Goal: Information Seeking & Learning: Learn about a topic

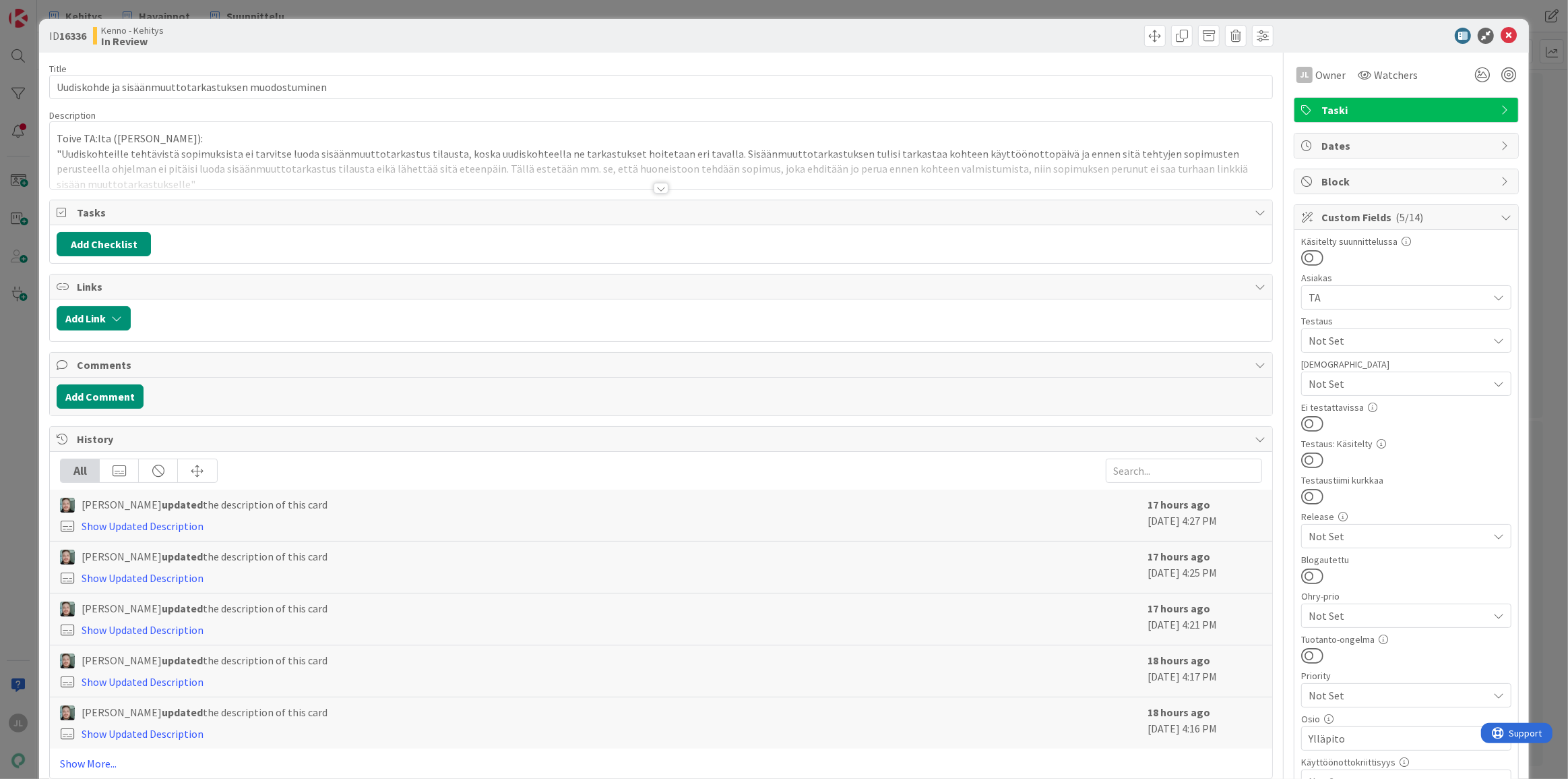
click at [280, 159] on div at bounding box center [662, 172] width 1223 height 35
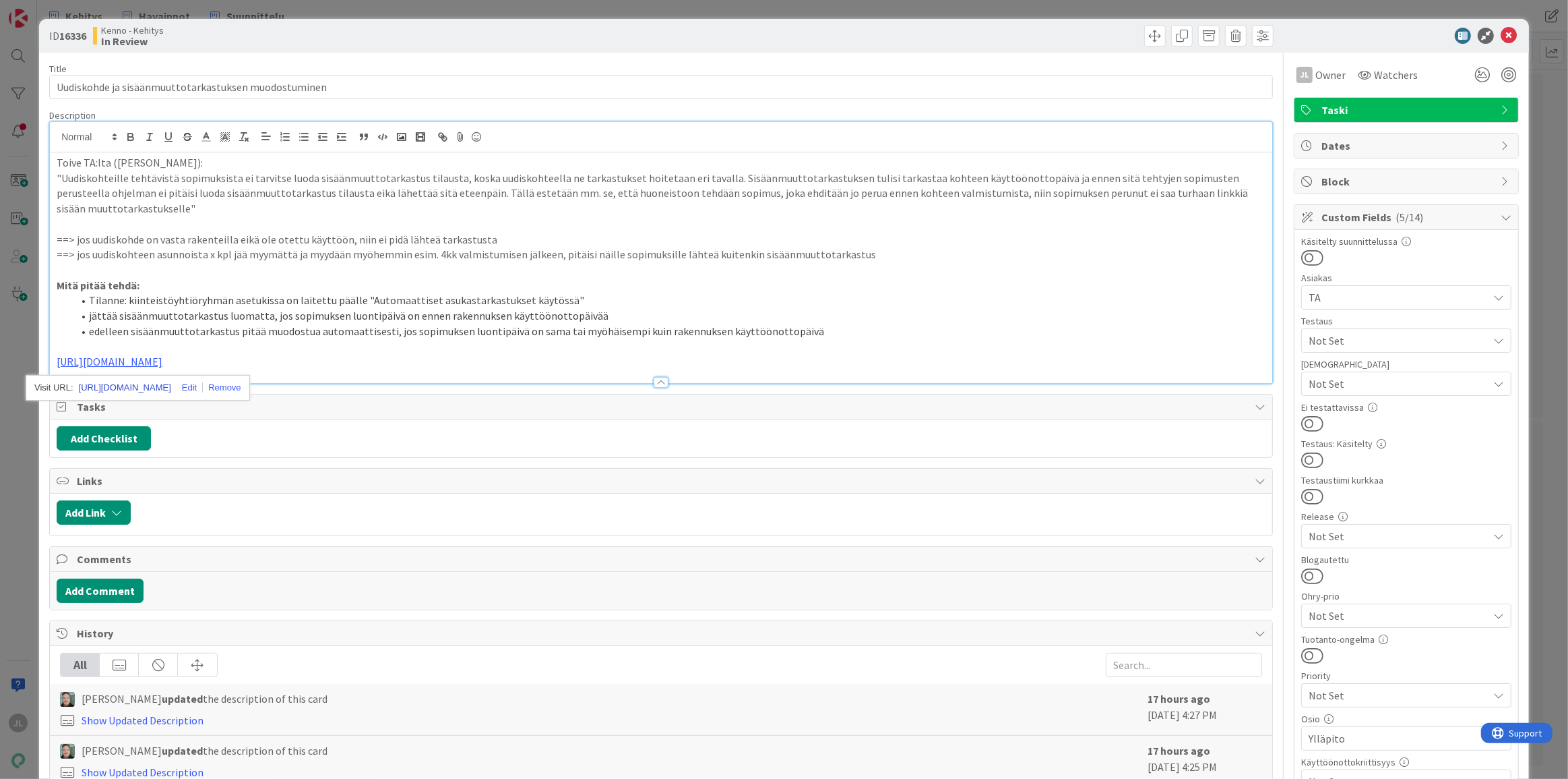
click at [148, 385] on link "https://github.com/pandiafi/kenno/pull/8180" at bounding box center [126, 388] width 93 height 17
click at [1506, 35] on icon at bounding box center [1509, 36] width 16 height 16
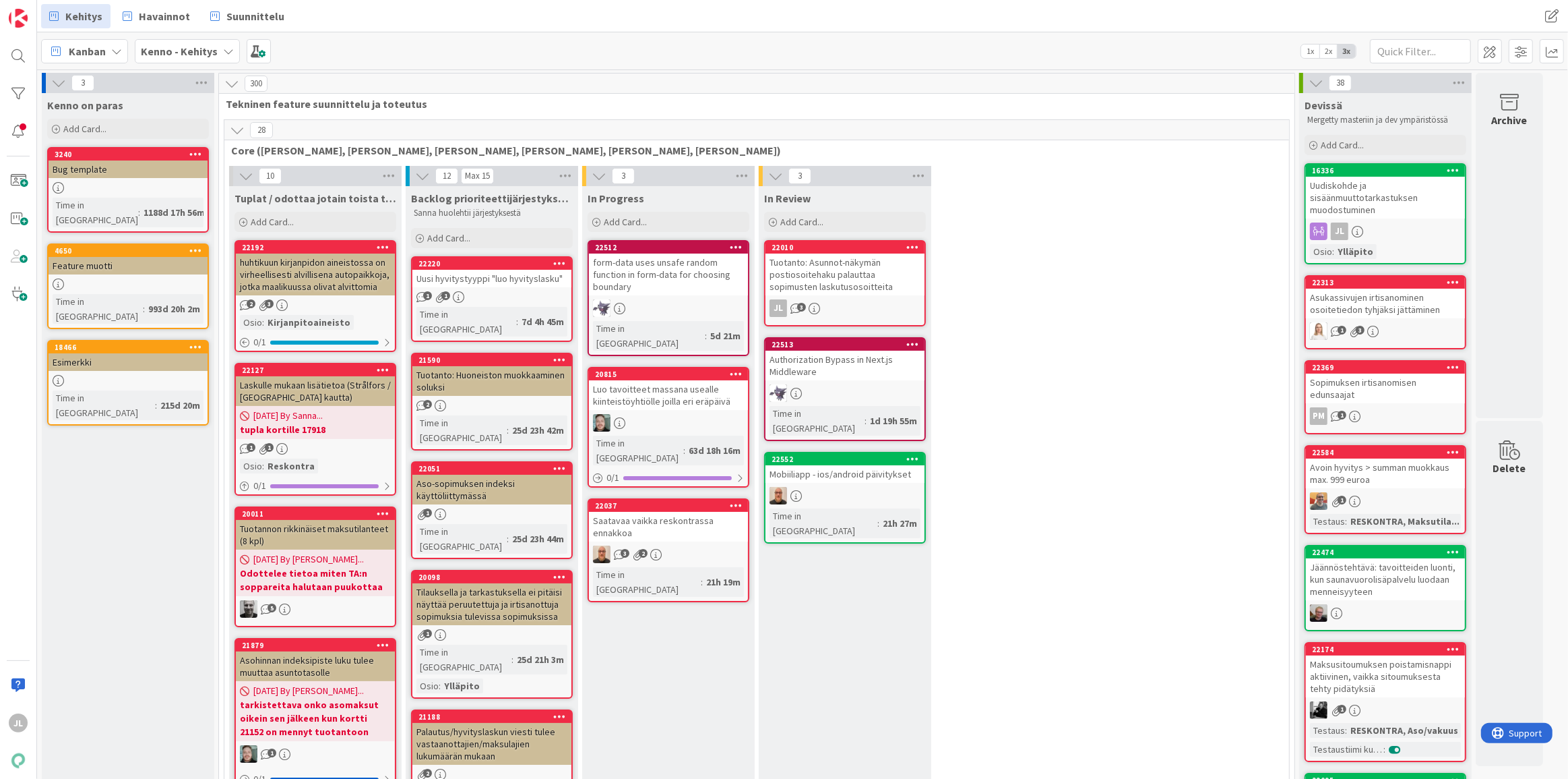
click at [520, 366] on div "Tuotanto: Huoneiston muokkaaminen soluksi" at bounding box center [492, 381] width 159 height 30
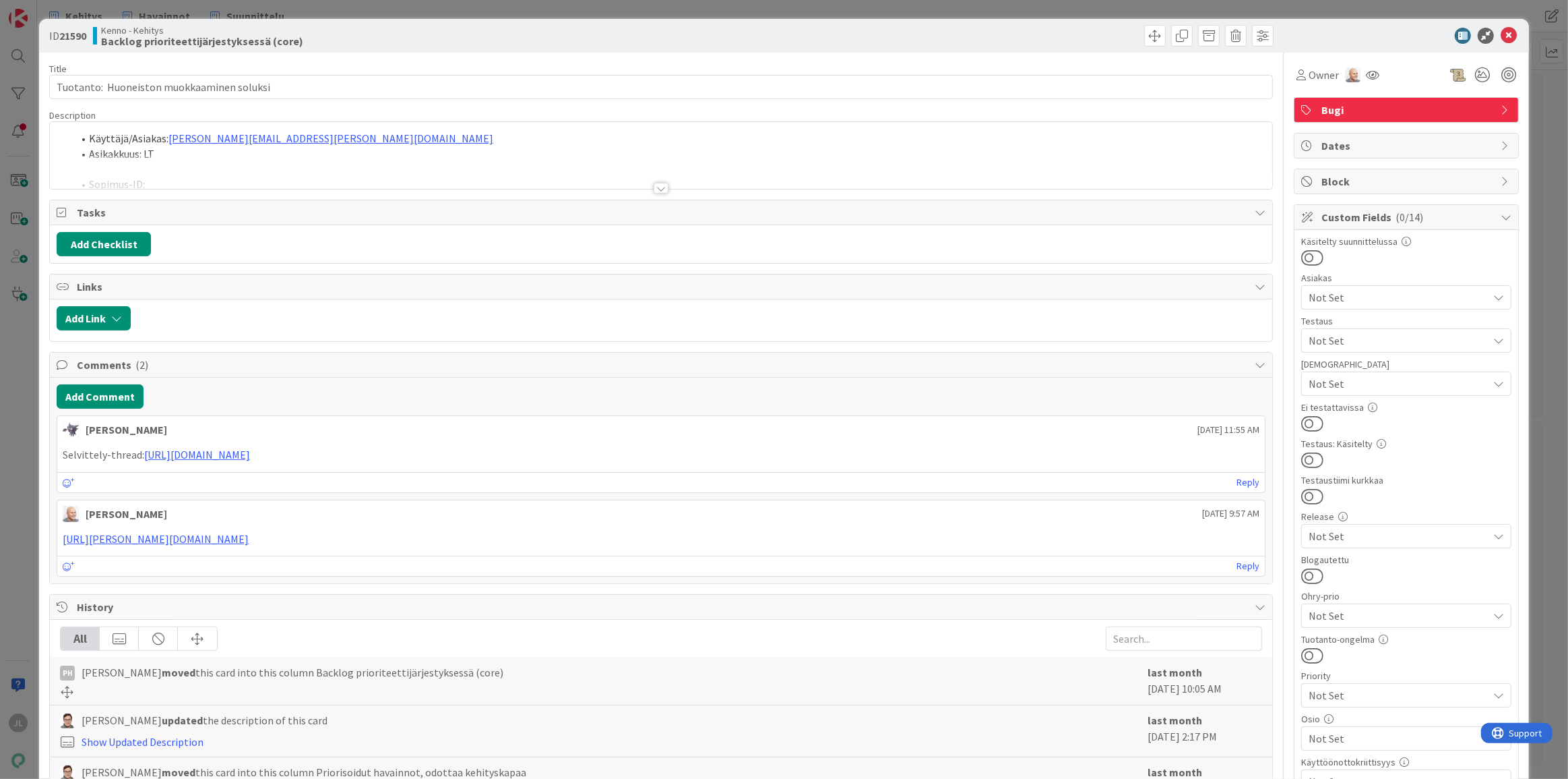
click at [378, 180] on div at bounding box center [662, 172] width 1223 height 35
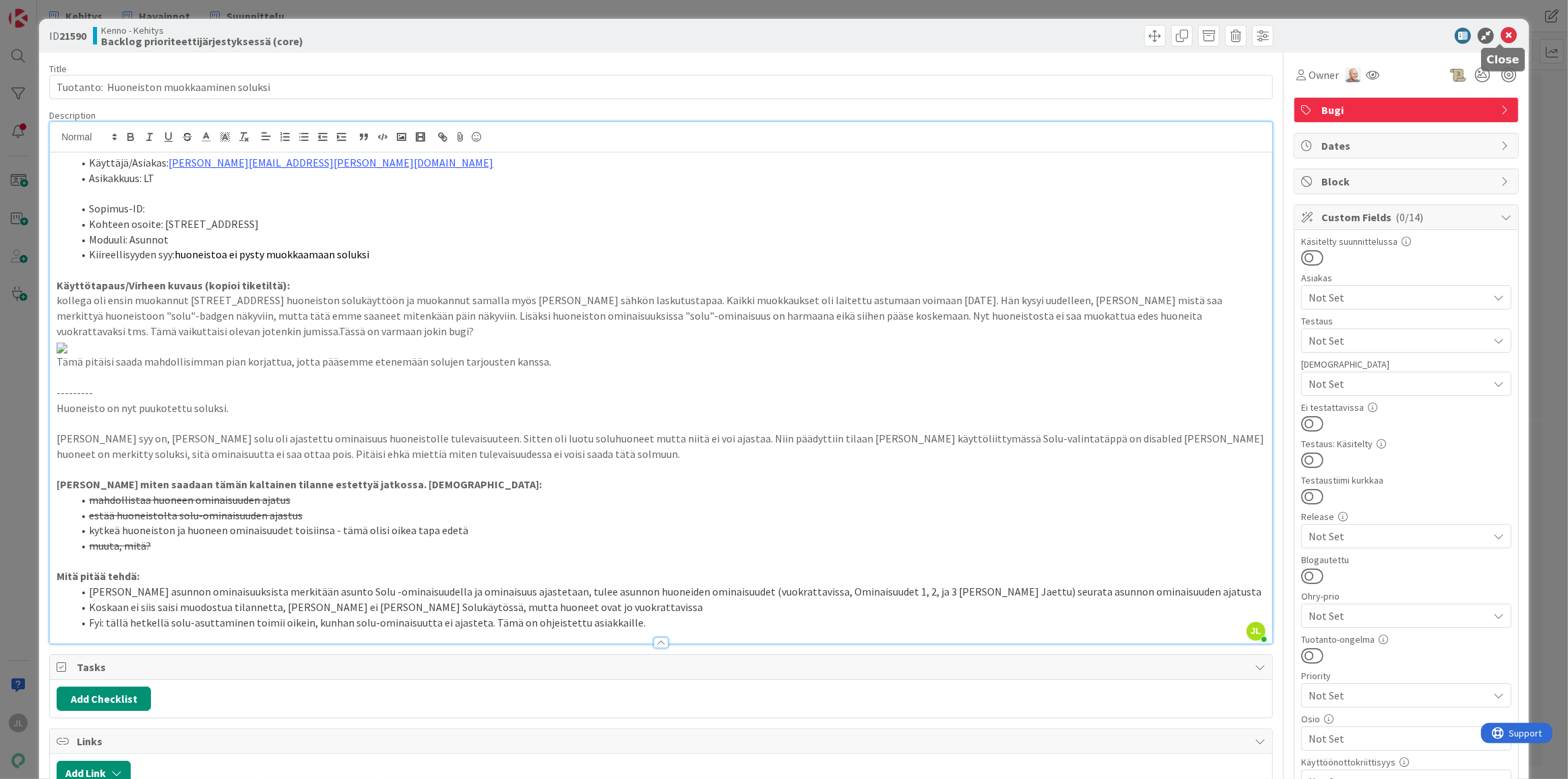
click at [1501, 30] on icon at bounding box center [1509, 36] width 16 height 16
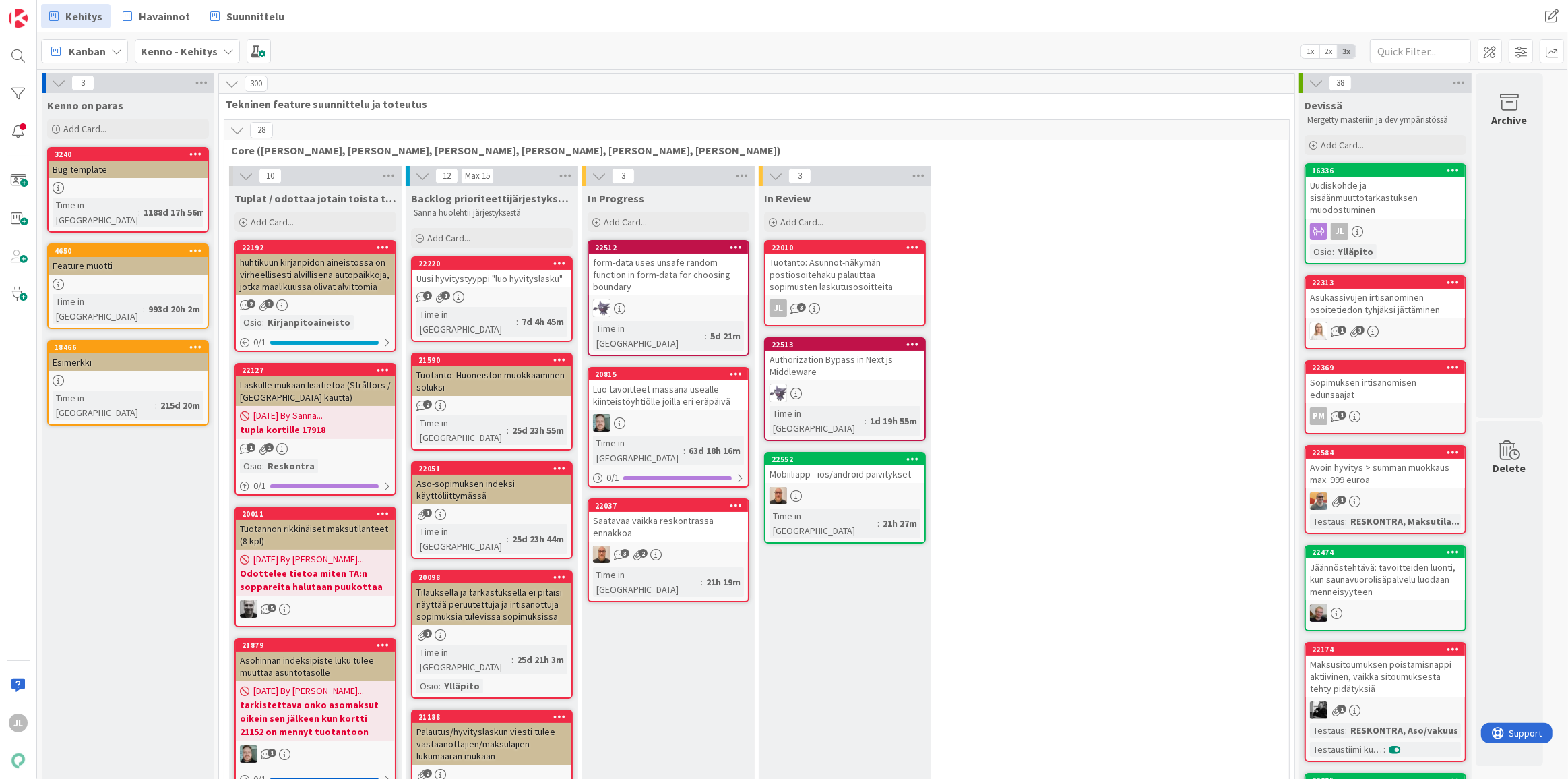
click at [514, 583] on div "Tilauksella ja tarkastuksella ei pitäisi näyttää peruutettuja ja irtisanottuja …" at bounding box center [492, 603] width 159 height 42
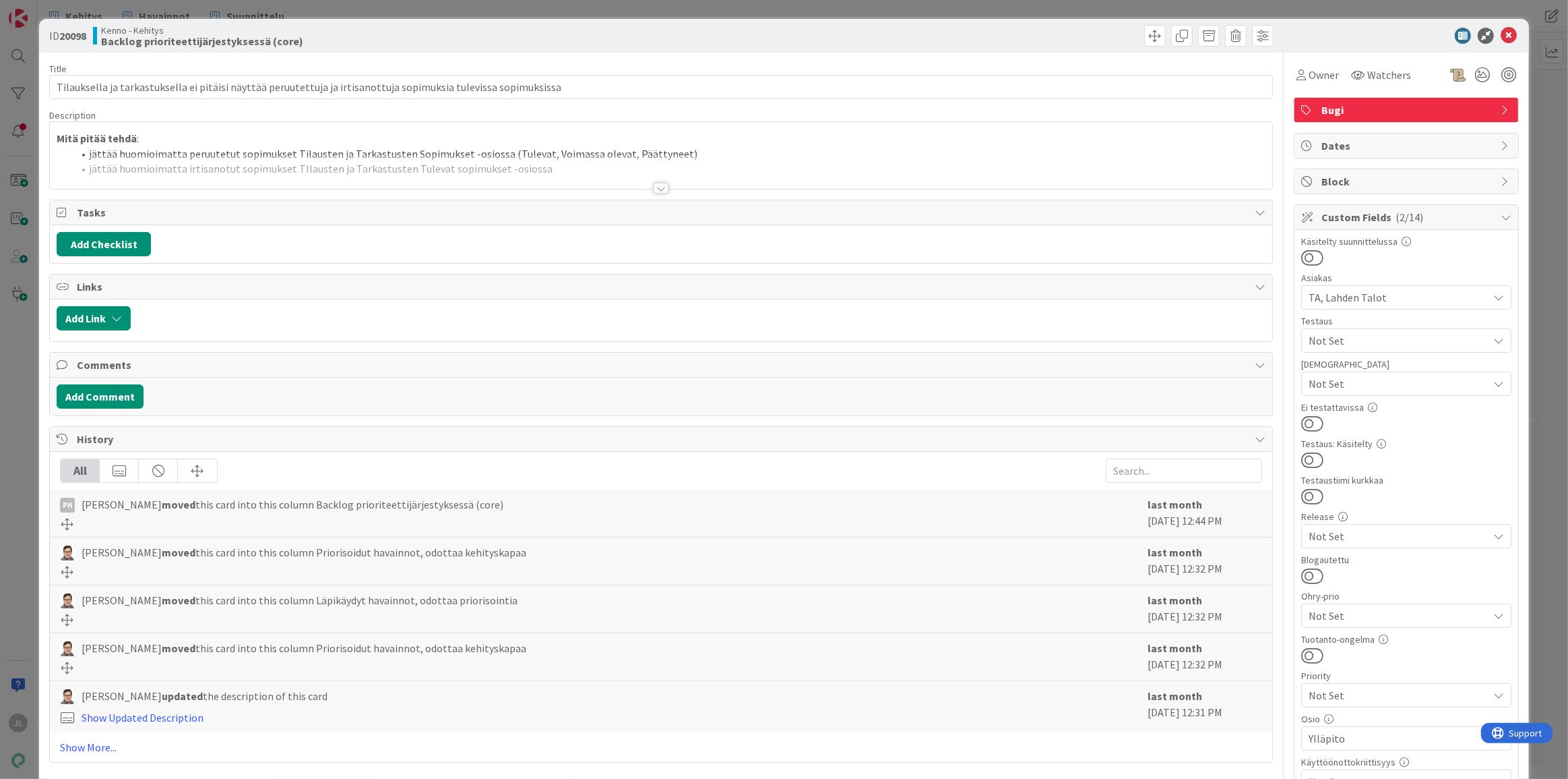
click at [438, 161] on div at bounding box center [662, 172] width 1223 height 35
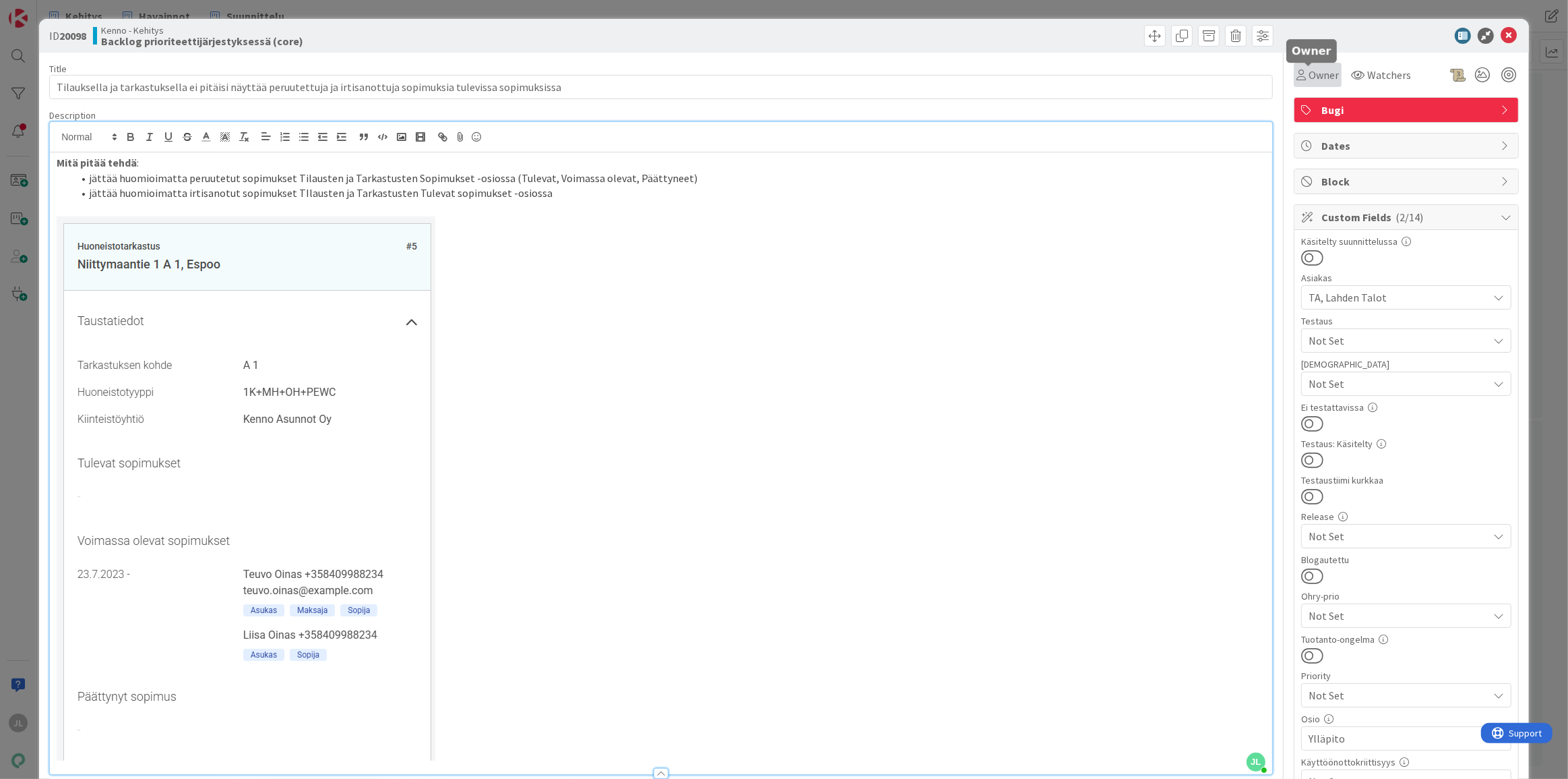
click at [1310, 81] on span "Owner" at bounding box center [1324, 74] width 30 height 16
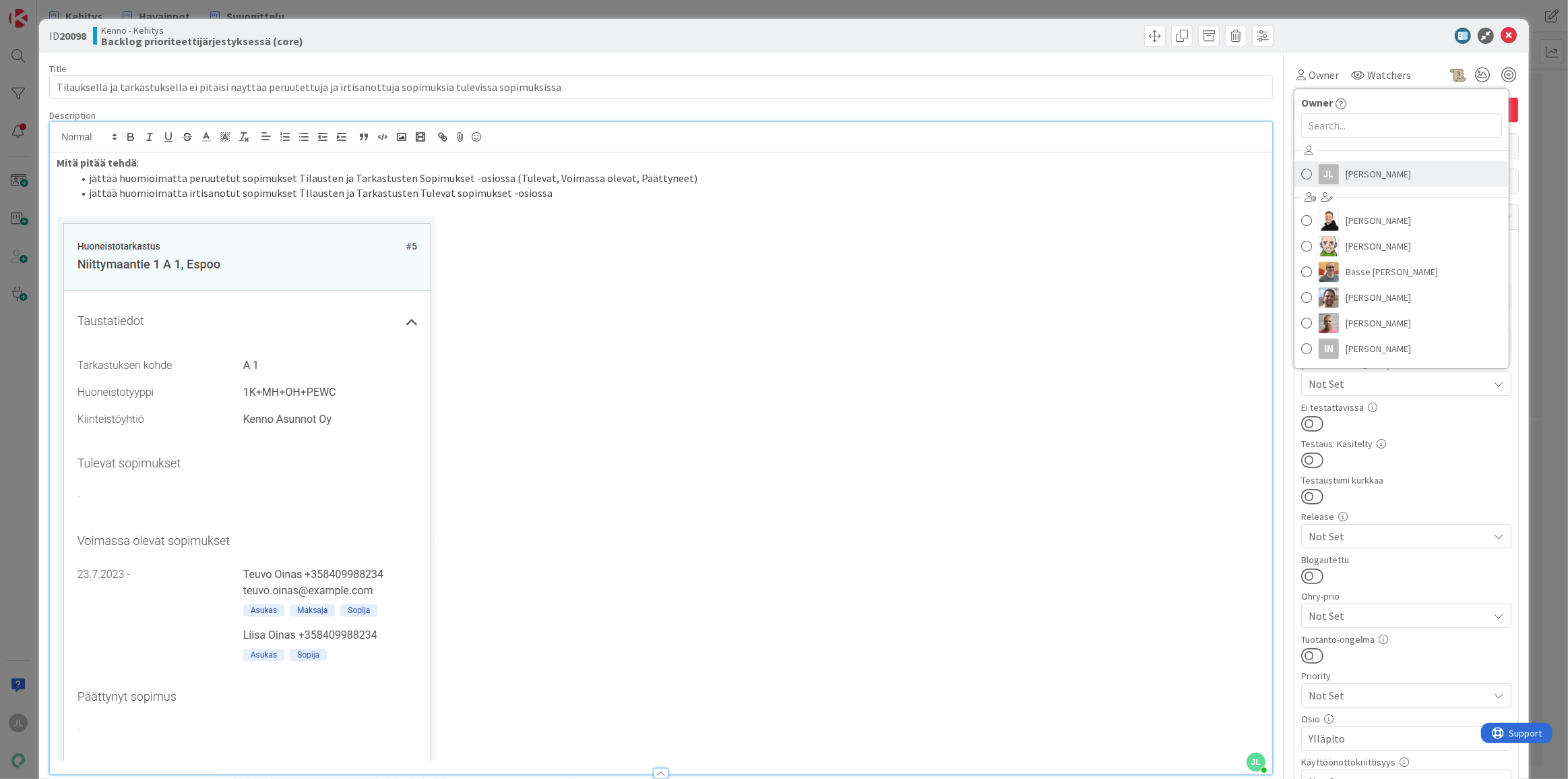
click at [1346, 175] on span "[PERSON_NAME]" at bounding box center [1379, 174] width 66 height 20
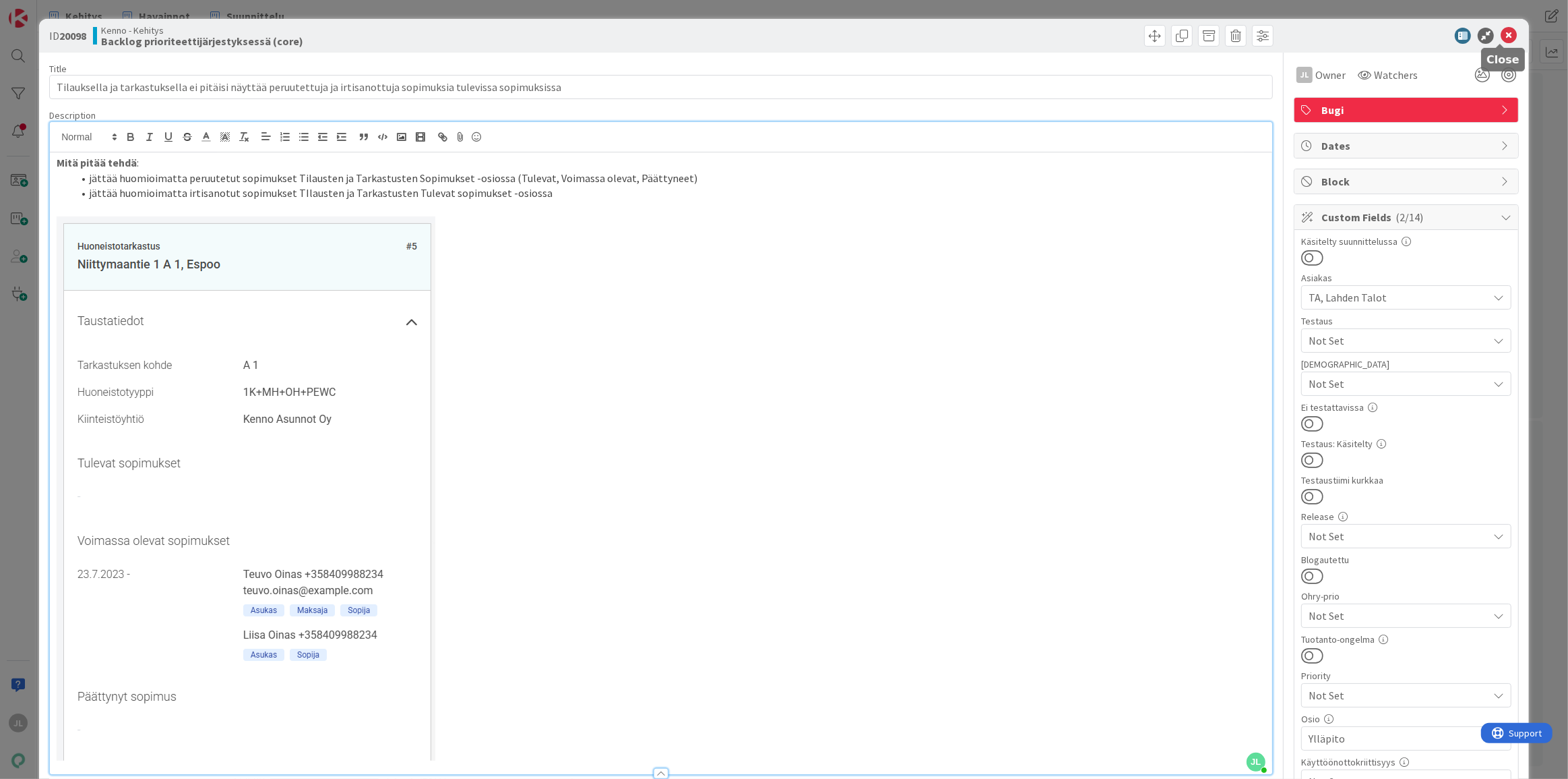
click at [1503, 39] on icon at bounding box center [1509, 36] width 16 height 16
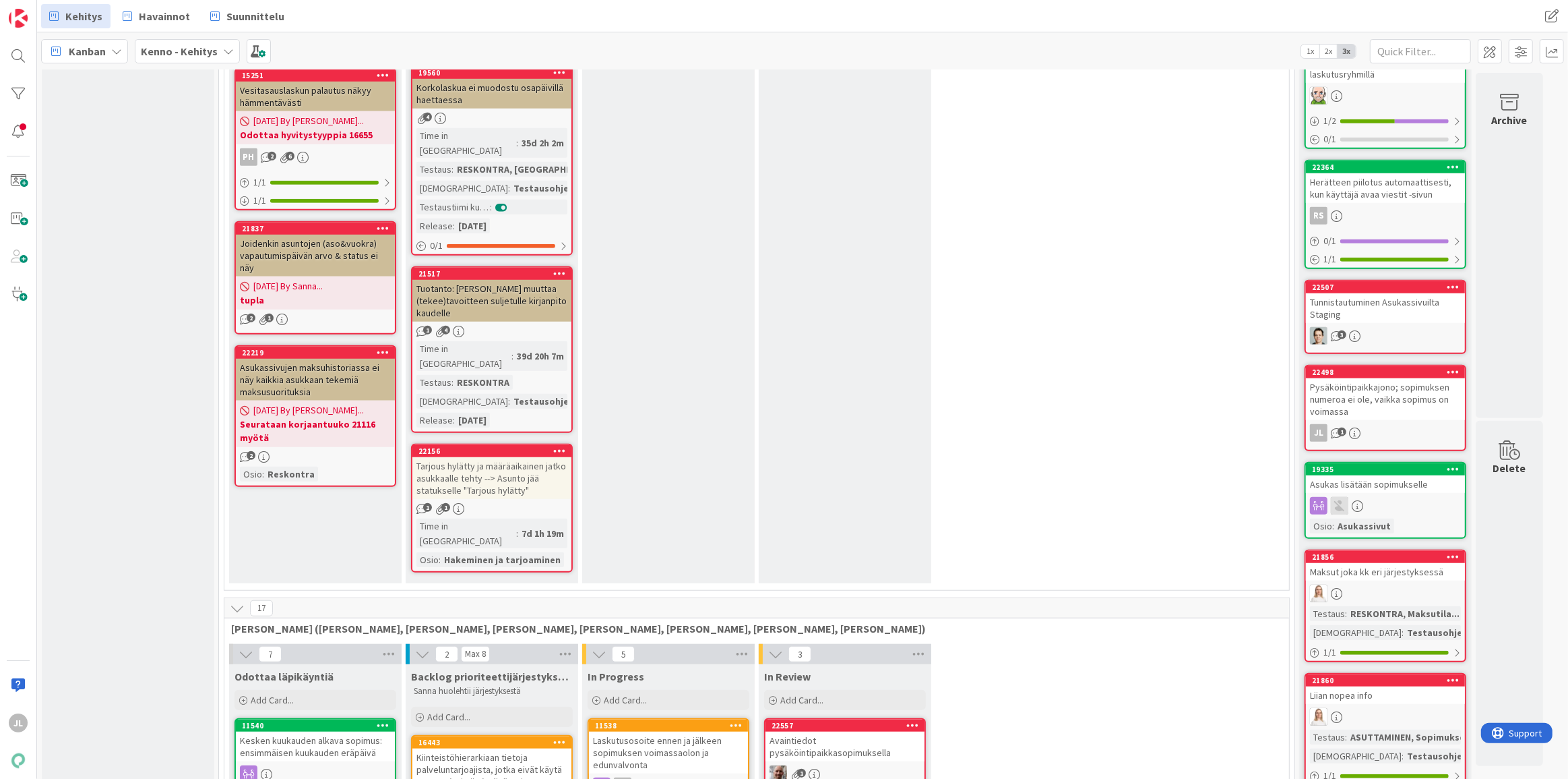
scroll to position [1165, 0]
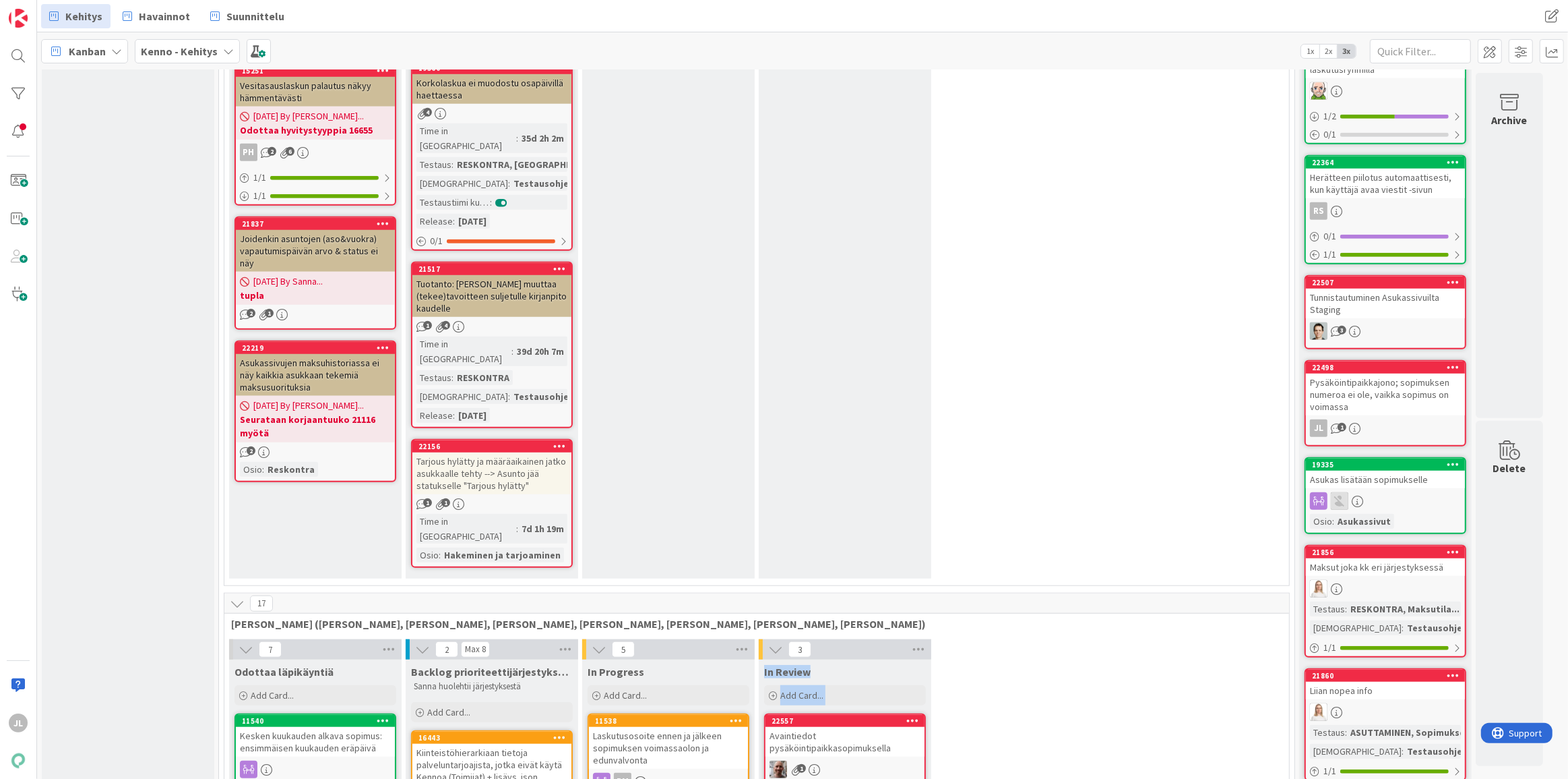
drag, startPoint x: 1124, startPoint y: 665, endPoint x: 1216, endPoint y: 736, distance: 116.2
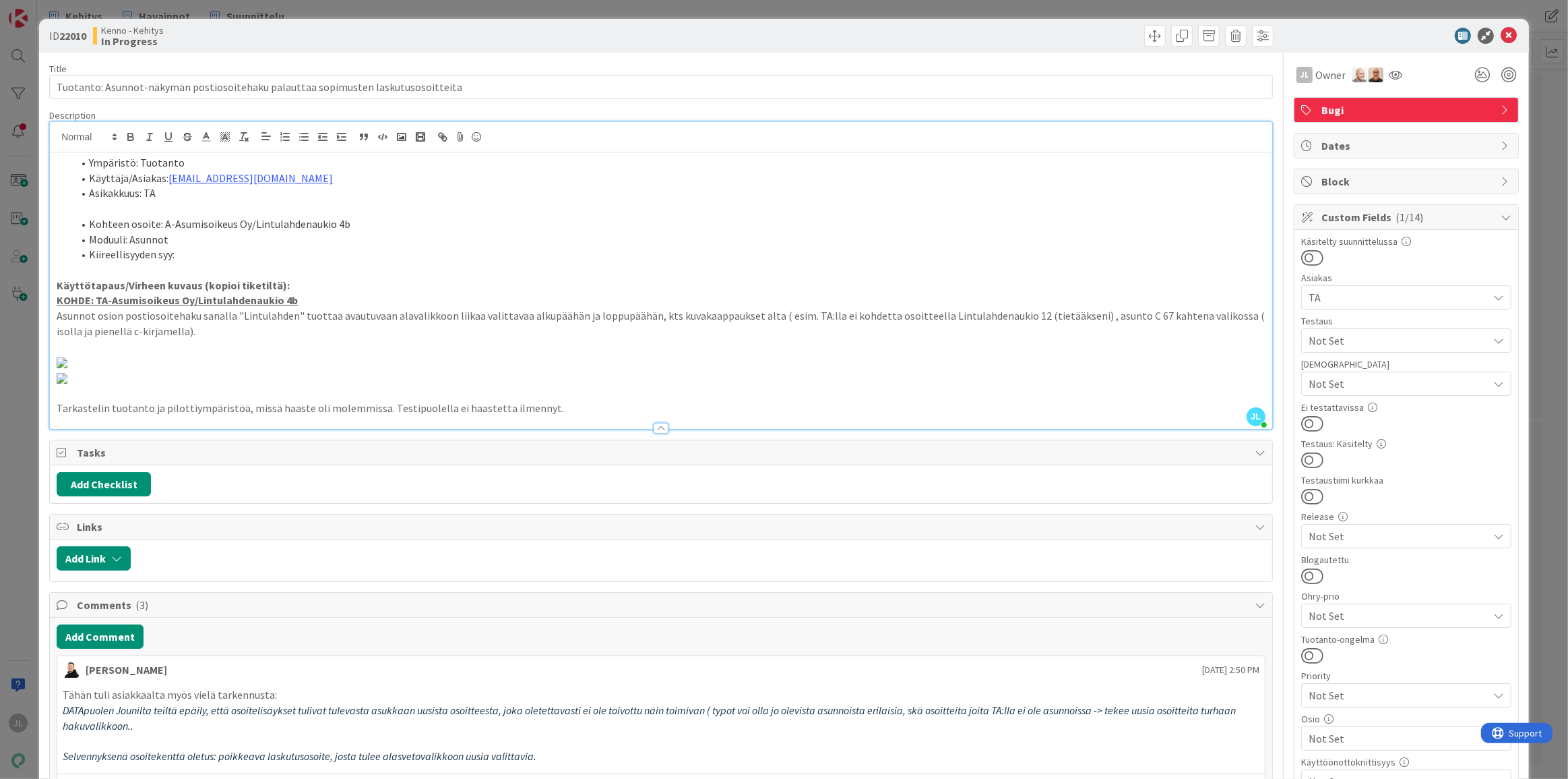
click at [343, 167] on li "Ympäristö: Tuotanto" at bounding box center [669, 162] width 1193 height 15
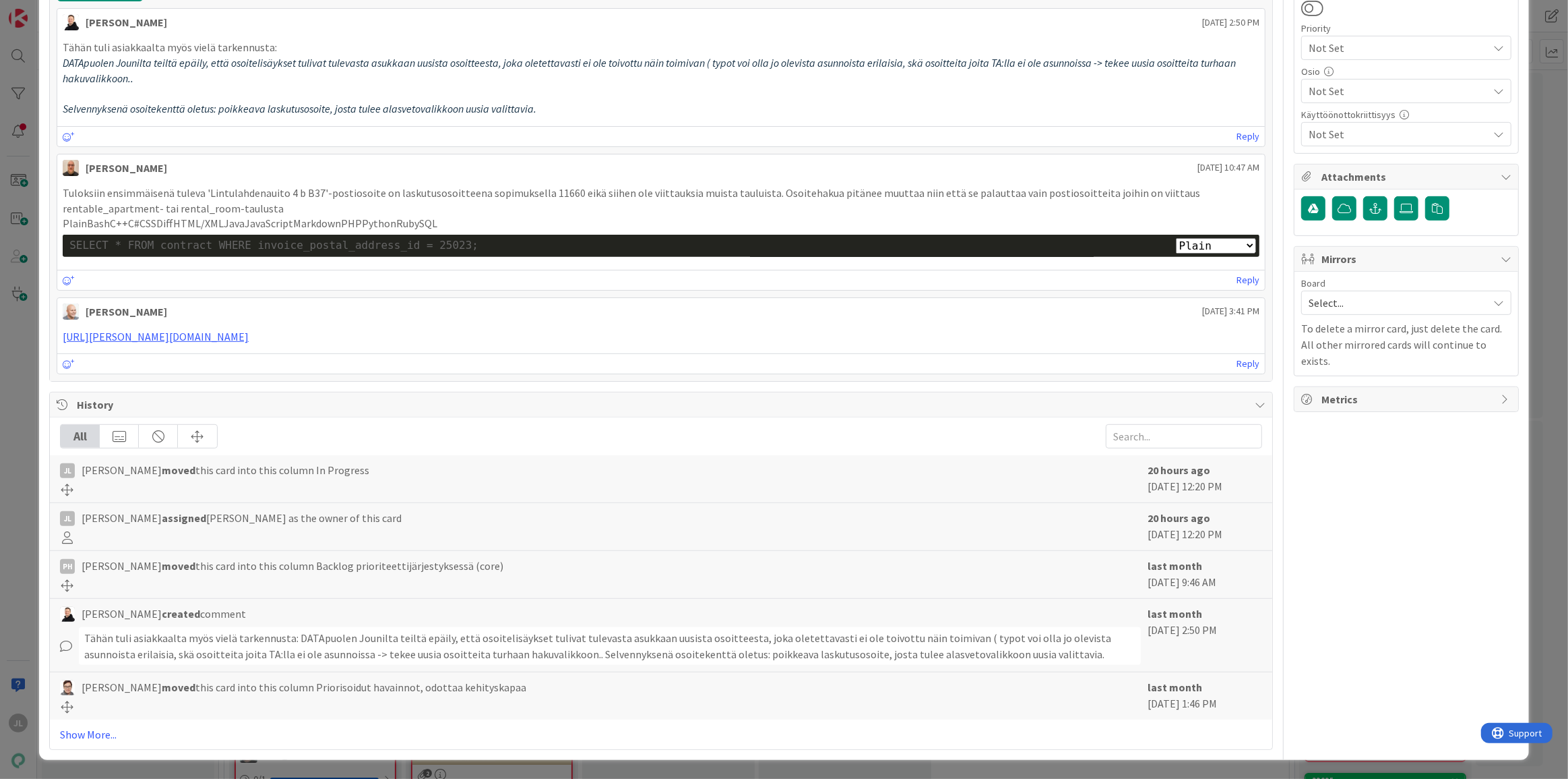
scroll to position [1165, 0]
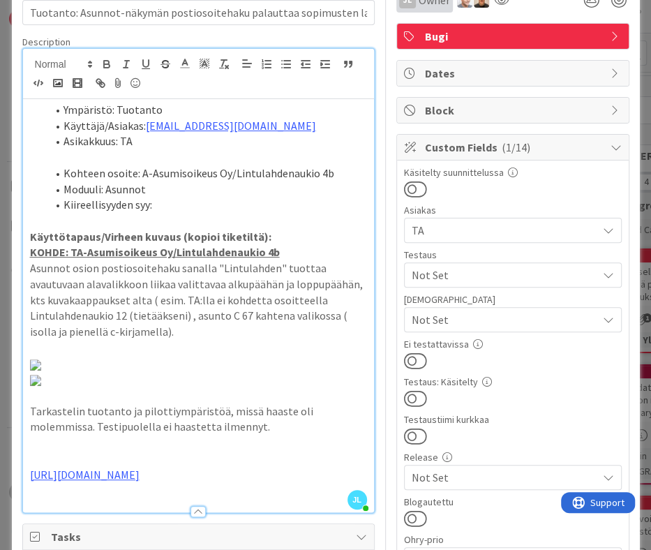
scroll to position [0, 0]
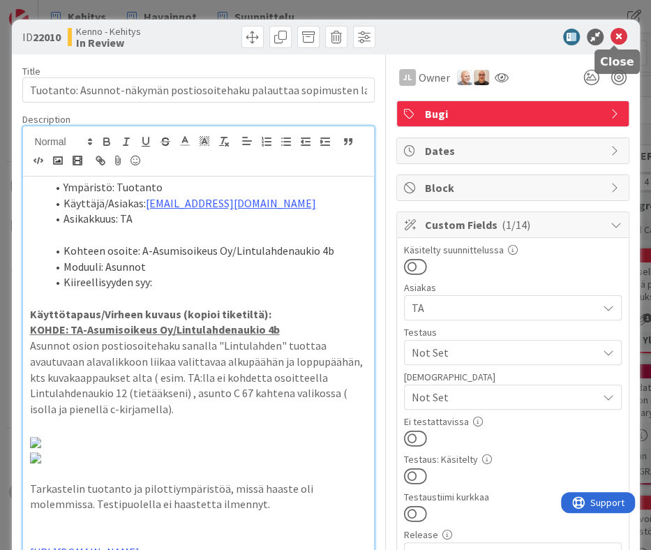
click at [615, 30] on icon at bounding box center [618, 37] width 17 height 17
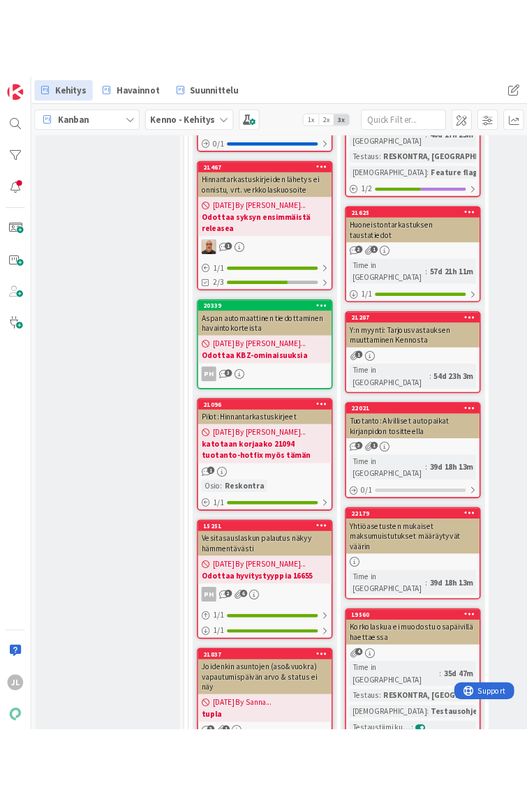
scroll to position [824, 0]
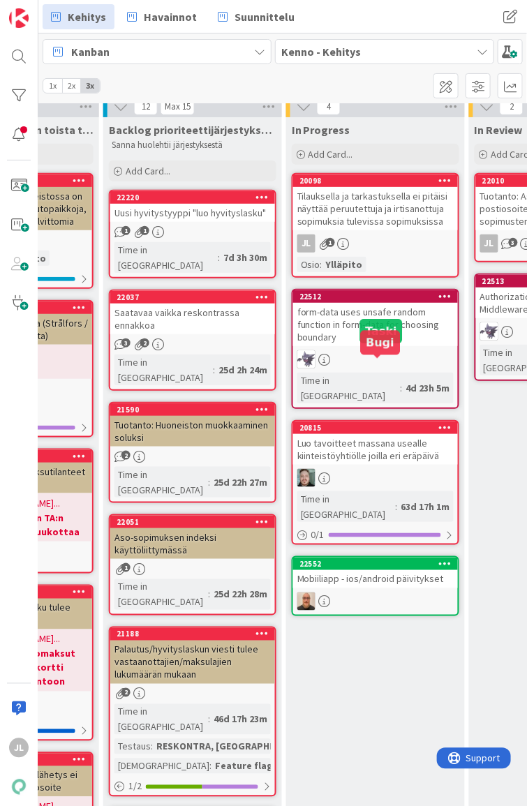
scroll to position [63, 317]
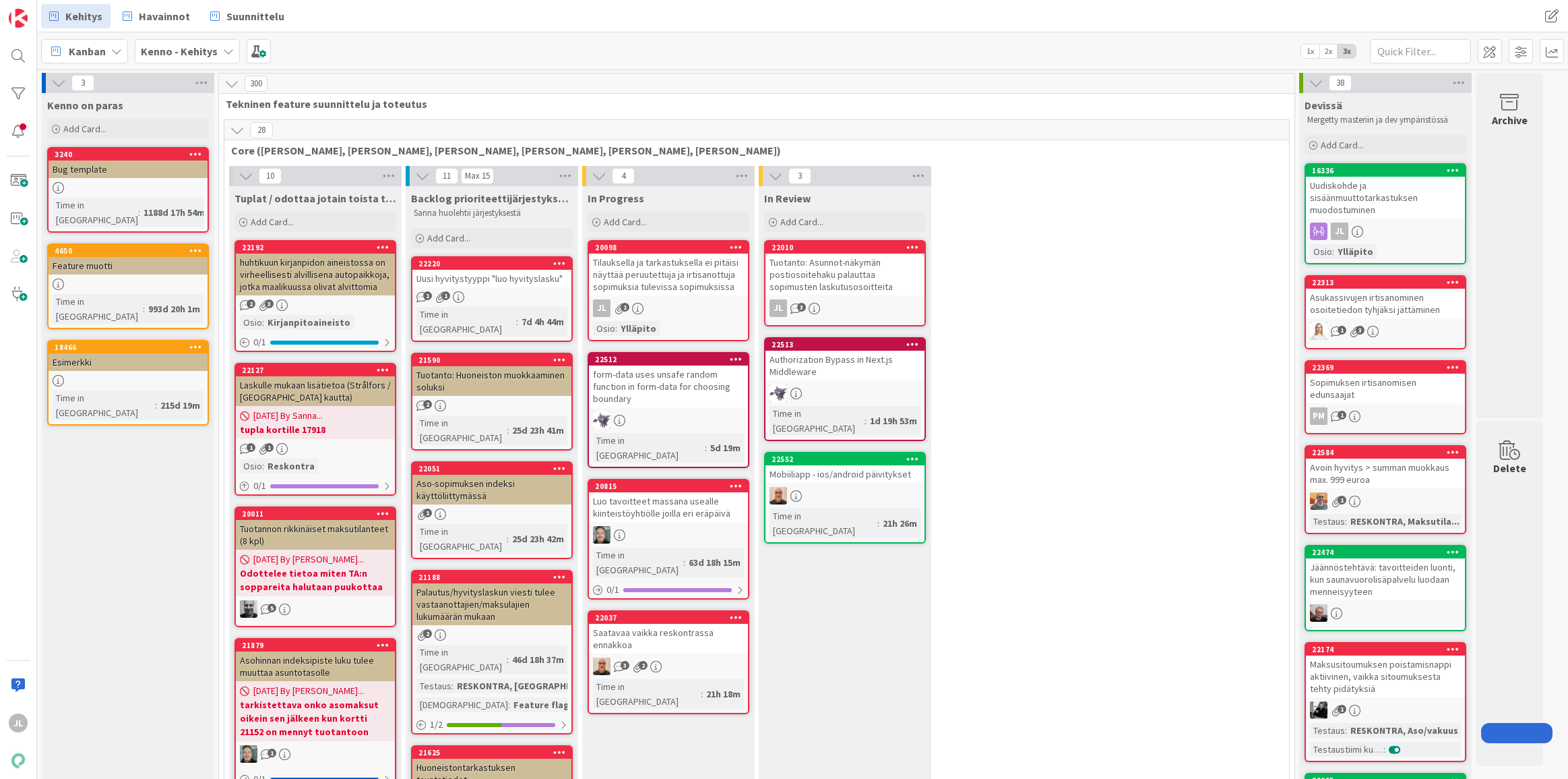
click at [679, 276] on div "Tilauksella ja tarkastuksella ei pitäisi näyttää peruutettuja ja irtisanottuja …" at bounding box center [669, 274] width 159 height 42
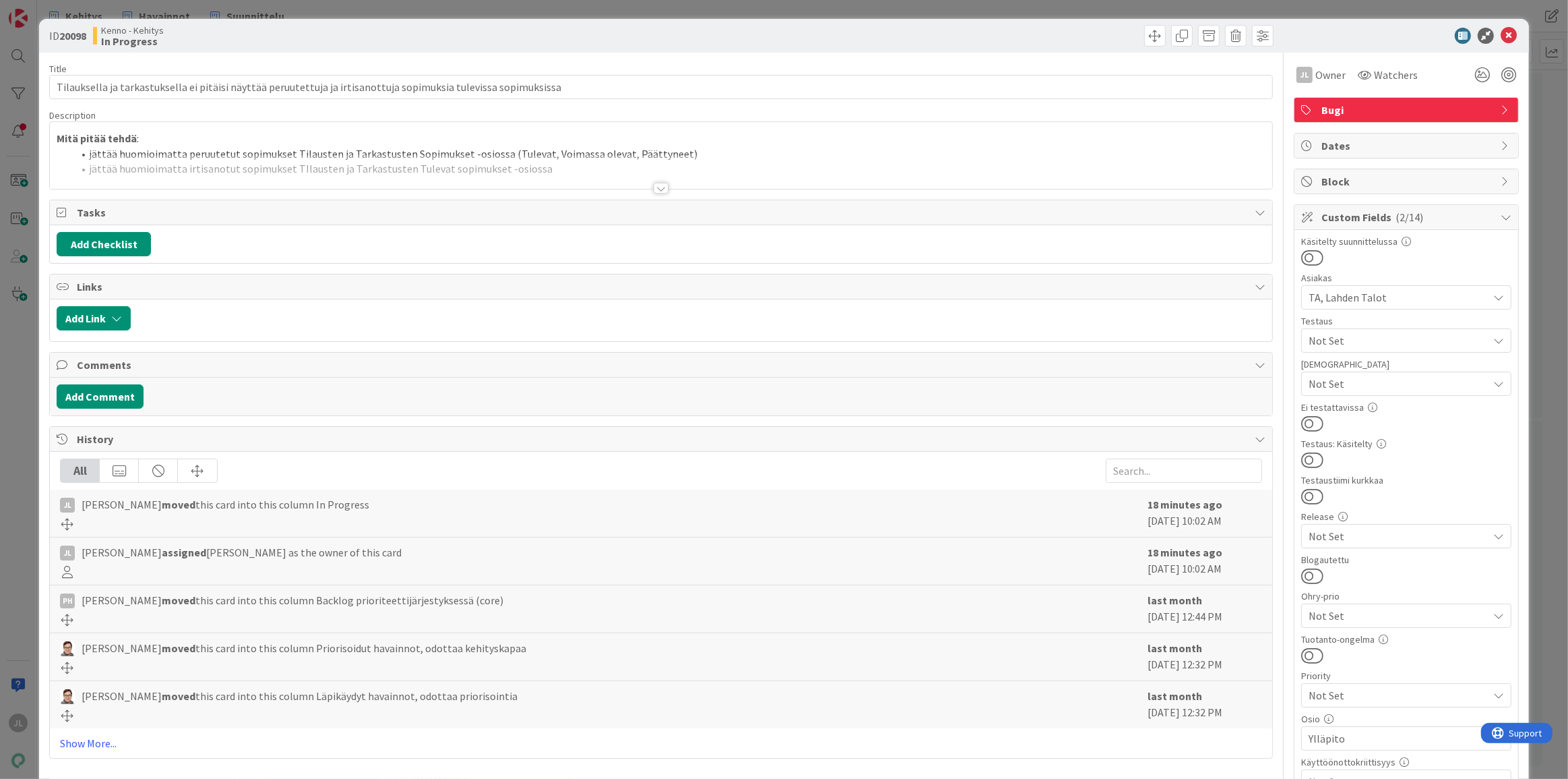
click at [467, 159] on div at bounding box center [662, 172] width 1223 height 35
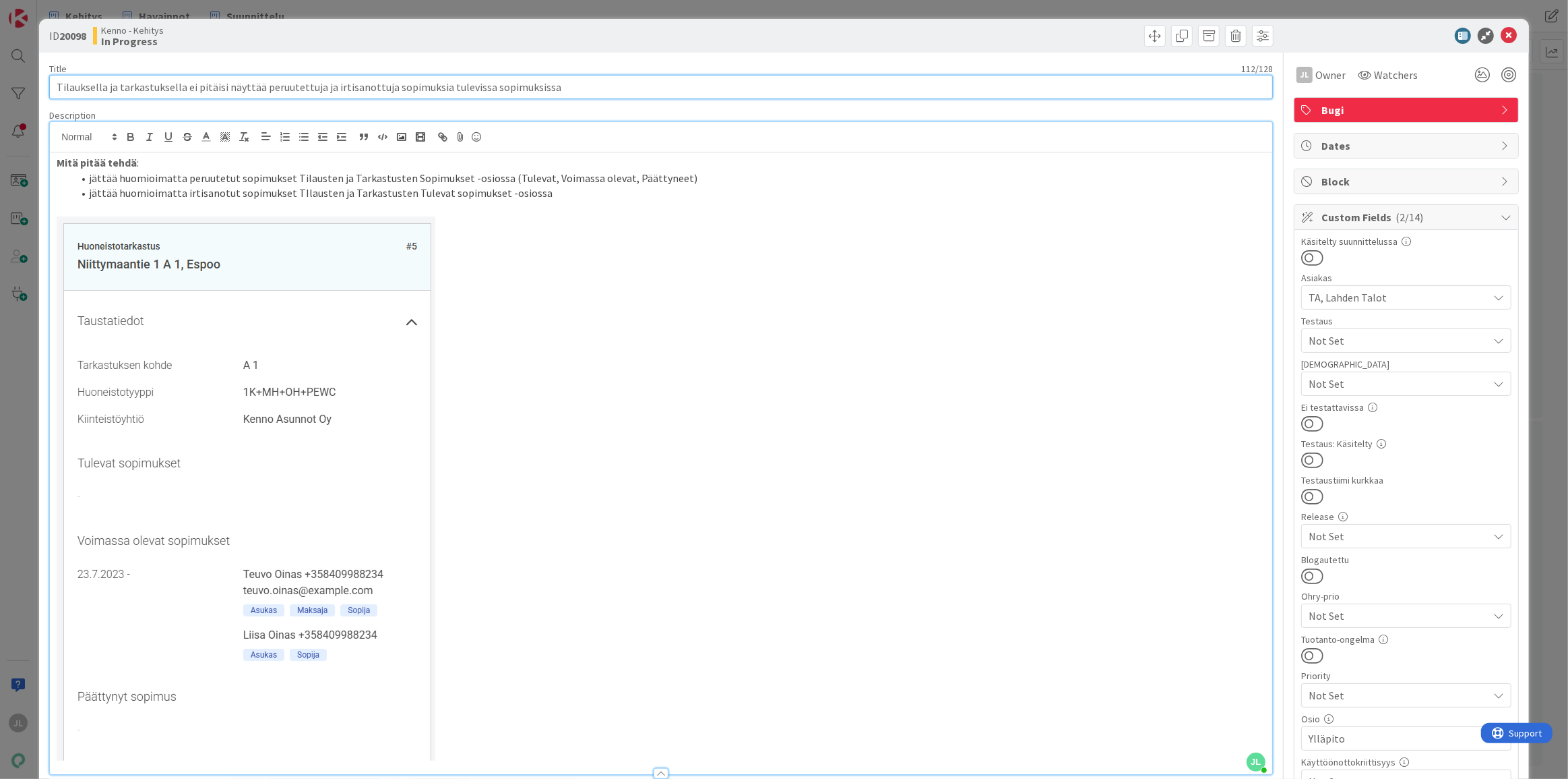
drag, startPoint x: 568, startPoint y: 92, endPoint x: 49, endPoint y: 90, distance: 519.0
click at [44, 90] on div "ID 20098 Kenno - Kehitys In Progress Title 112 / 128 Tilauksella ja tarkastukse…" at bounding box center [784, 686] width 1491 height 1335
click at [179, 90] on input "Tilauksella ja tarkastuksella ei pitäisi näyttää peruutettuja ja irtisanottuja …" at bounding box center [661, 86] width 1224 height 24
click at [325, 84] on input "Tilauksella ja tarkastuksella ei pitäisi näyttää peruutettuja ja irtisanottuja …" at bounding box center [661, 86] width 1224 height 24
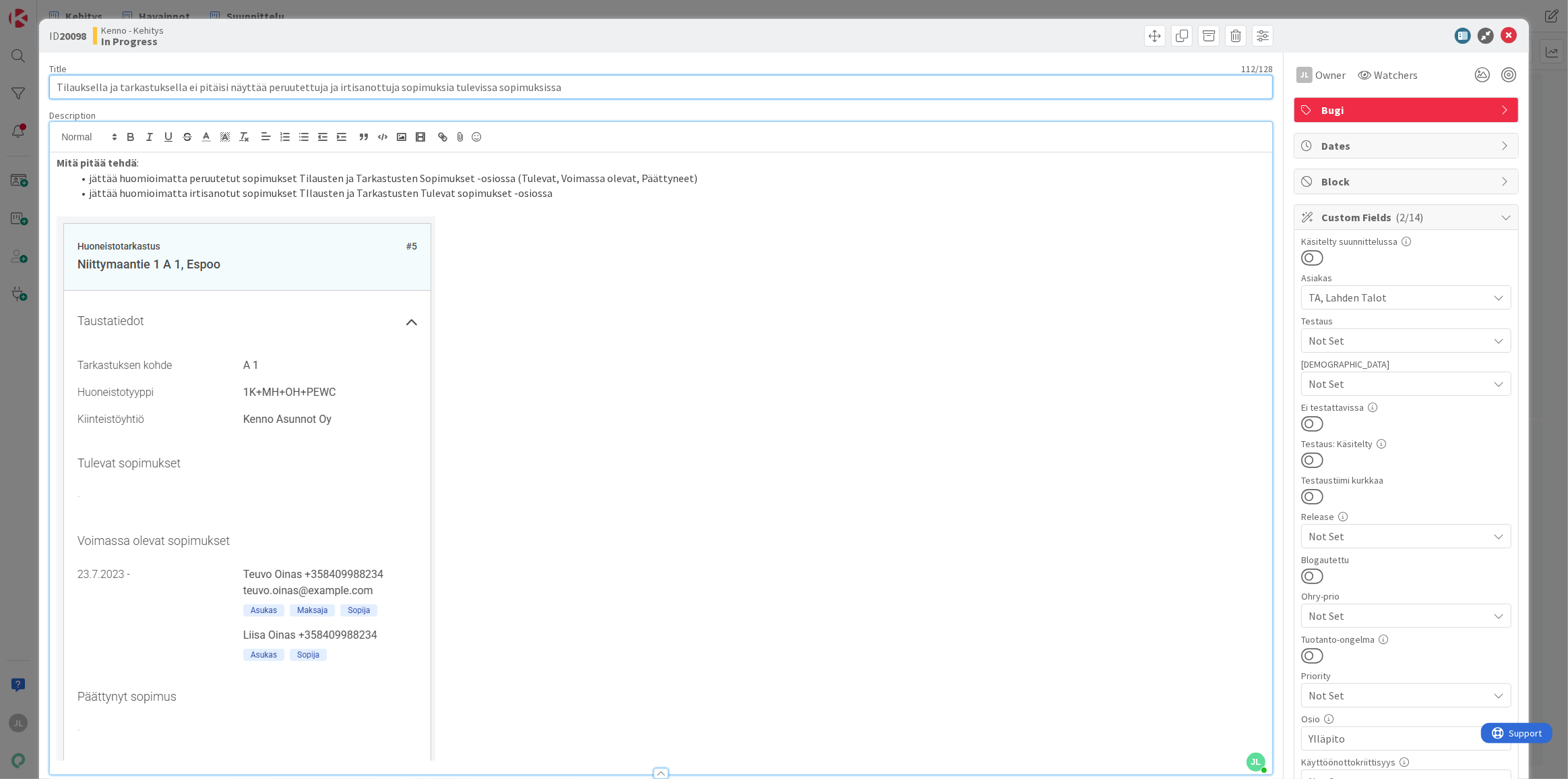
click at [325, 84] on input "Tilauksella ja tarkastuksella ei pitäisi näyttää peruutettuja ja irtisanottuja …" at bounding box center [661, 86] width 1224 height 24
click at [646, 449] on p at bounding box center [662, 488] width 1210 height 544
